Goal: Purchase product/service

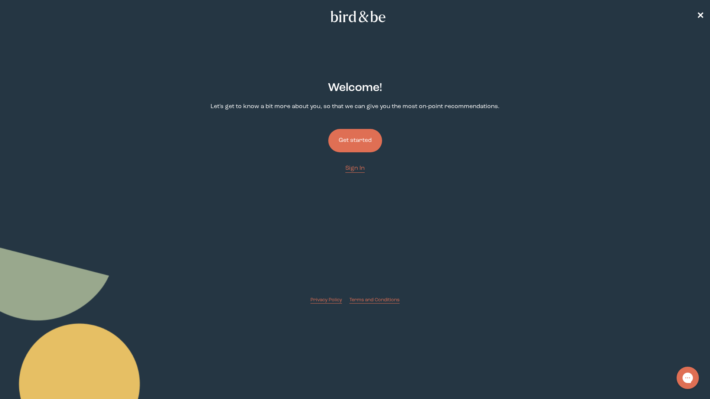
click at [353, 142] on button "Get started" at bounding box center [355, 140] width 54 height 23
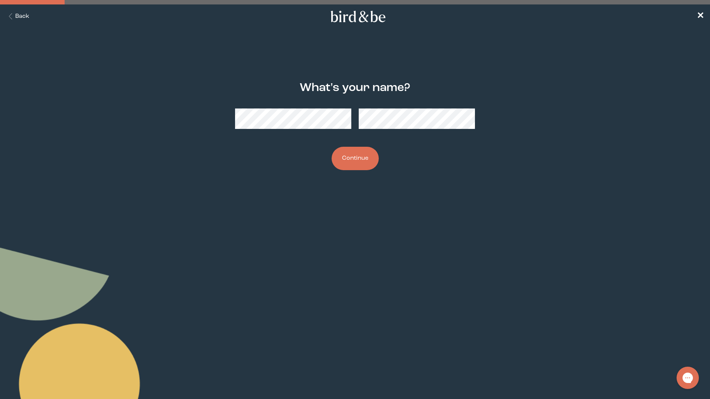
click at [360, 158] on button "Continue" at bounding box center [355, 158] width 47 height 23
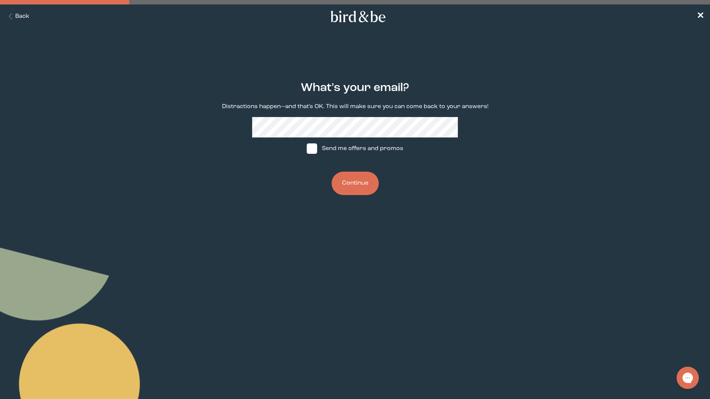
click at [342, 112] on div "What's your email? Distractions happen—and that's OK. This will make sure you c…" at bounding box center [355, 138] width 343 height 137
click at [349, 178] on button "Continue" at bounding box center [355, 183] width 47 height 23
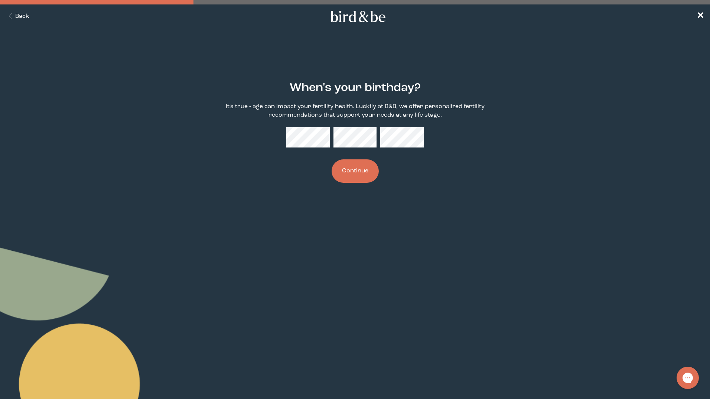
click at [353, 179] on button "Continue" at bounding box center [355, 170] width 47 height 23
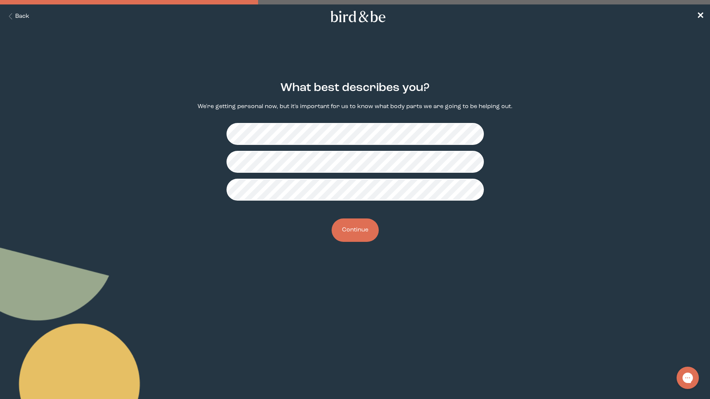
click at [353, 234] on button "Continue" at bounding box center [355, 229] width 47 height 23
click at [364, 224] on button "Continue" at bounding box center [355, 229] width 47 height 23
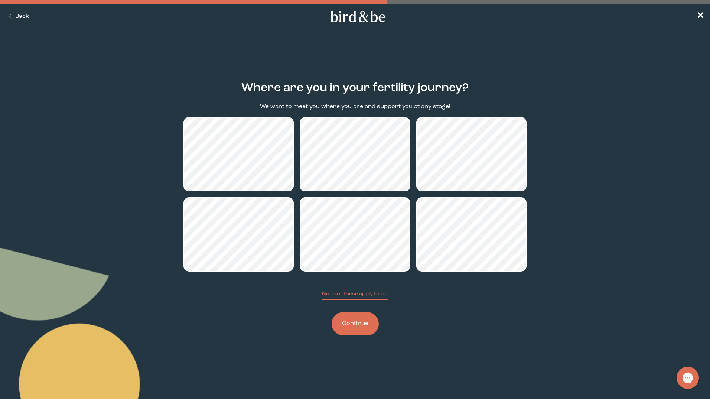
click at [358, 324] on button "Continue" at bounding box center [355, 323] width 47 height 23
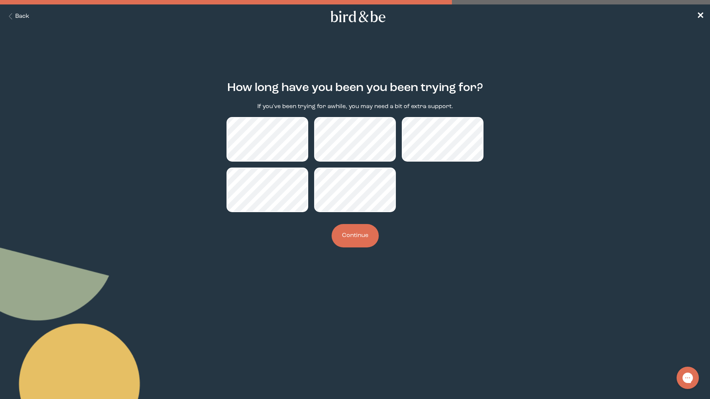
click at [349, 243] on button "Continue" at bounding box center [355, 235] width 47 height 23
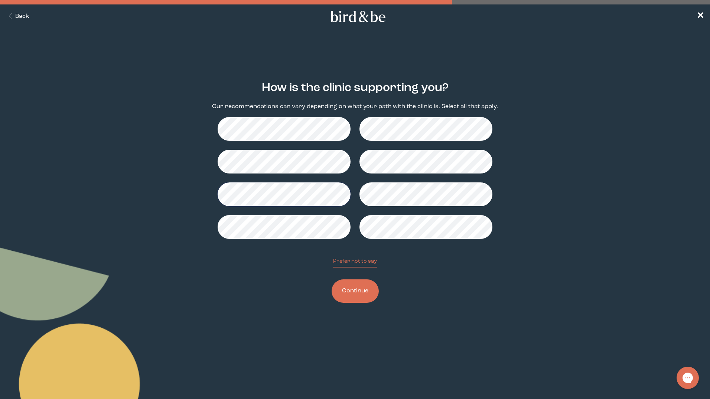
click at [350, 290] on button "Continue" at bounding box center [355, 290] width 47 height 23
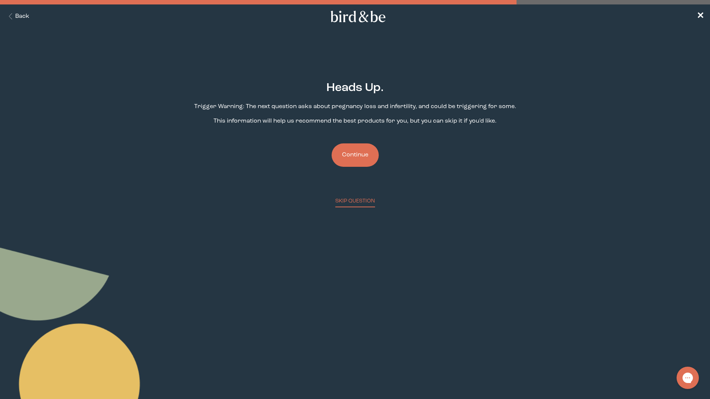
click at [360, 157] on button "Continue" at bounding box center [355, 154] width 47 height 23
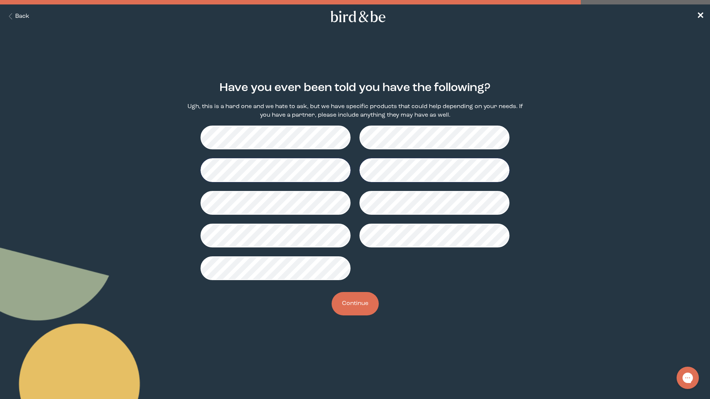
click at [348, 308] on button "Continue" at bounding box center [355, 303] width 47 height 23
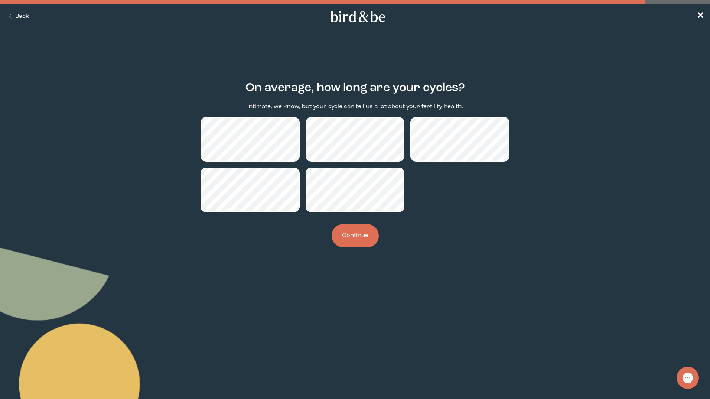
click at [353, 233] on button "Continue" at bounding box center [355, 235] width 47 height 23
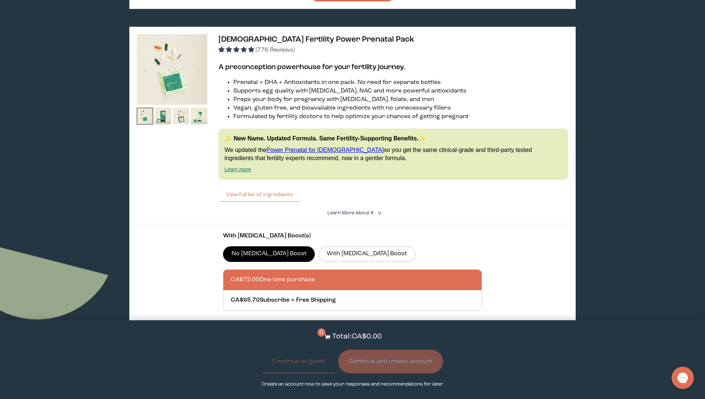
scroll to position [1152, 0]
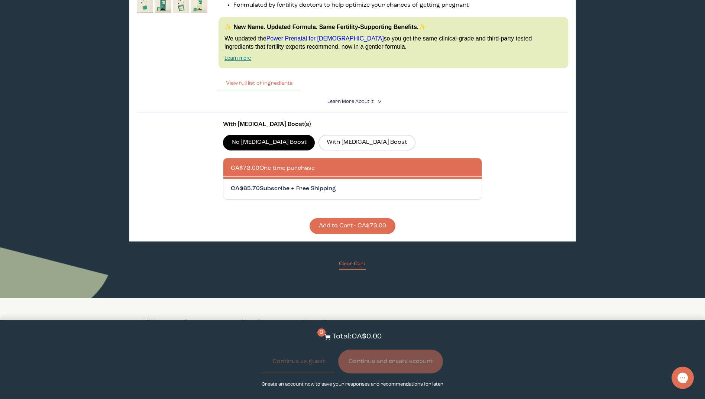
click at [311, 182] on div at bounding box center [360, 189] width 258 height 20
click at [231, 184] on input "CA$65.70 Subscribe + Free Shipping" at bounding box center [230, 184] width 0 height 0
radio input "true"
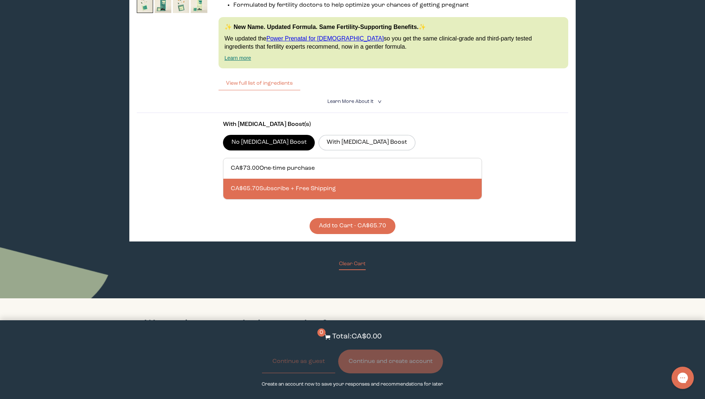
click at [356, 218] on button "Add to Cart - CA$65.70" at bounding box center [352, 226] width 86 height 16
click at [389, 360] on button "Continue and create account" at bounding box center [390, 362] width 105 height 24
